Goal: Navigation & Orientation: Find specific page/section

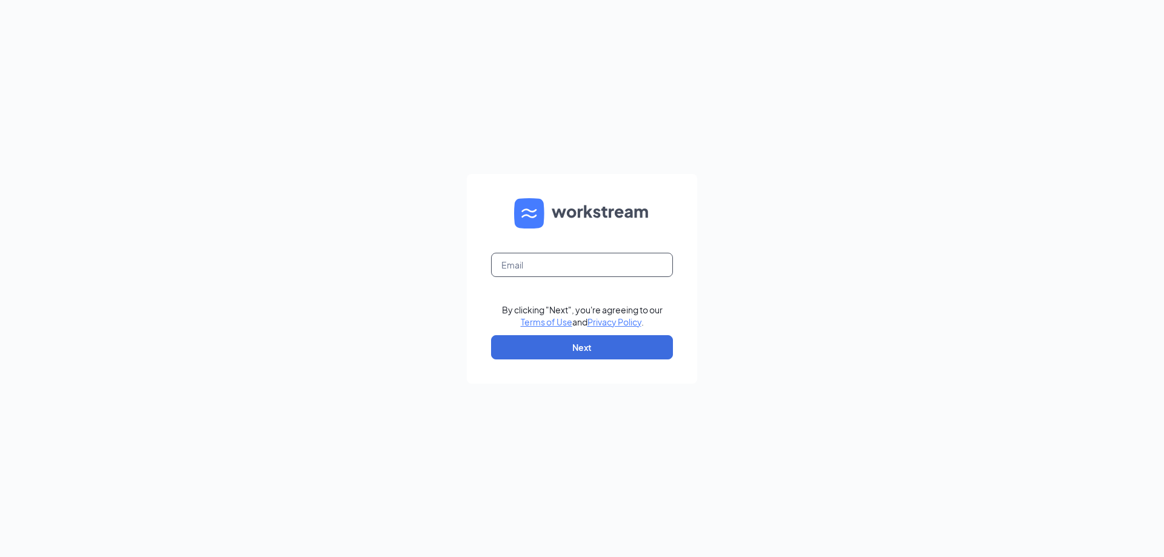
click at [567, 266] on input "text" at bounding box center [582, 265] width 182 height 24
type input "[EMAIL_ADDRESS][DOMAIN_NAME]"
click at [634, 350] on button "Next" at bounding box center [582, 347] width 182 height 24
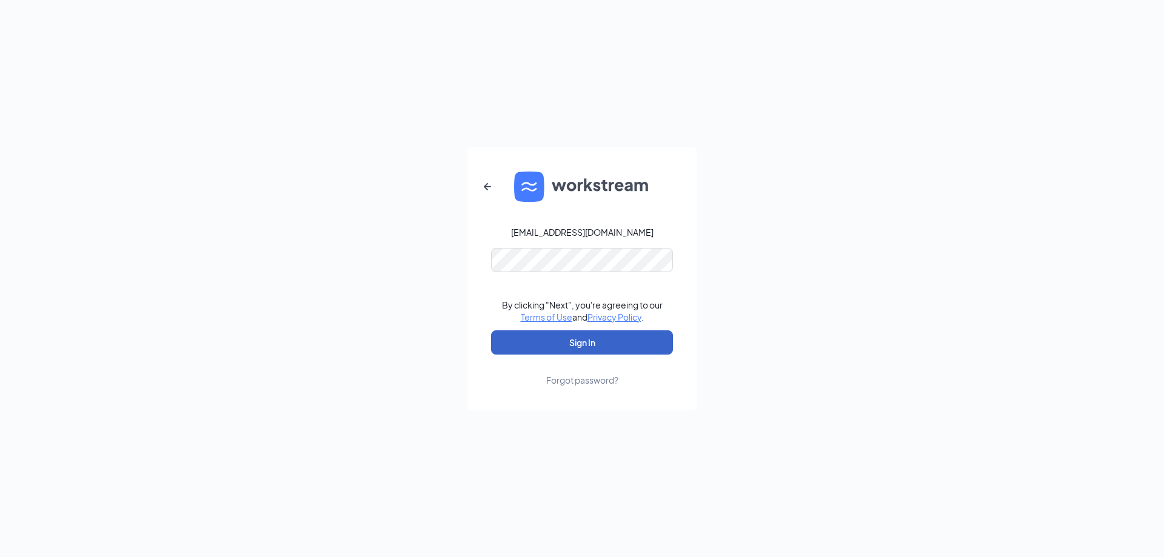
click at [601, 338] on button "Sign In" at bounding box center [582, 342] width 182 height 24
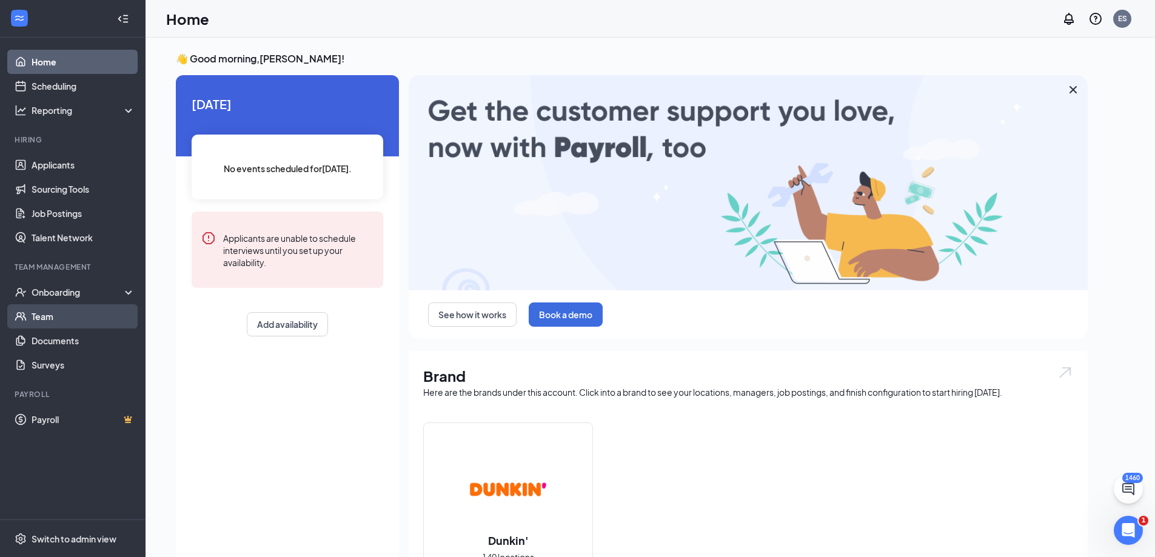
click at [47, 318] on link "Team" at bounding box center [84, 316] width 104 height 24
